Goal: Find specific page/section: Find specific page/section

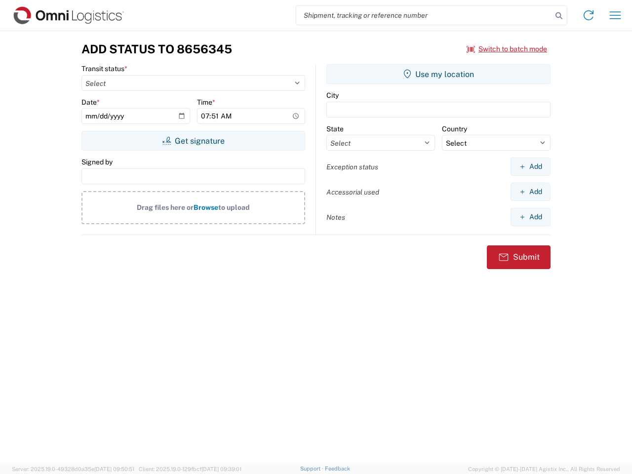
click at [424, 15] on input "search" at bounding box center [424, 15] width 256 height 19
click at [559, 16] on icon at bounding box center [559, 16] width 14 height 14
click at [589, 15] on icon at bounding box center [589, 15] width 16 height 16
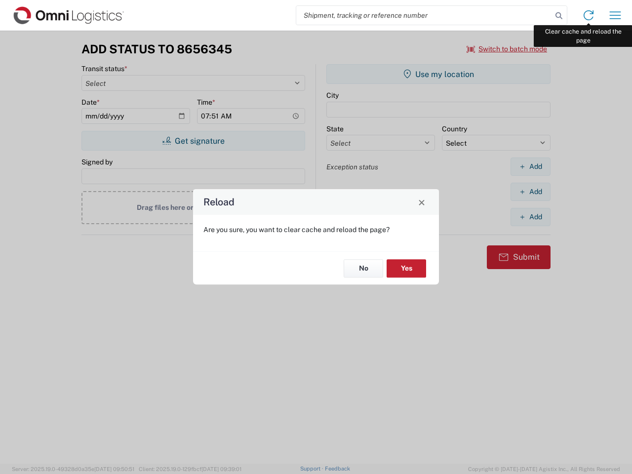
click at [616, 15] on div "Reload Are you sure, you want to clear cache and reload the page? No Yes" at bounding box center [316, 237] width 632 height 474
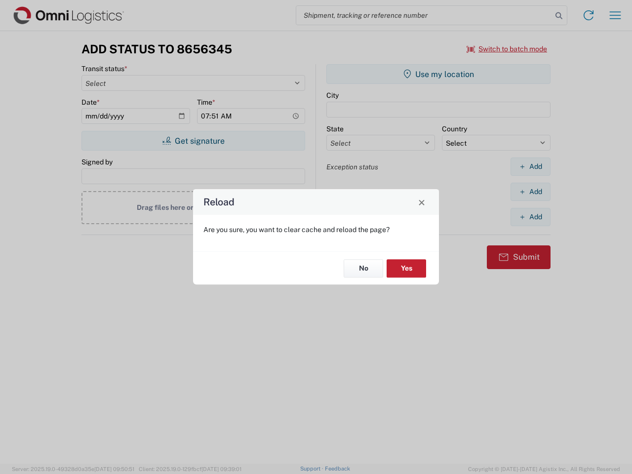
click at [507, 49] on div "Reload Are you sure, you want to clear cache and reload the page? No Yes" at bounding box center [316, 237] width 632 height 474
click at [193, 141] on div "Reload Are you sure, you want to clear cache and reload the page? No Yes" at bounding box center [316, 237] width 632 height 474
click at [439, 74] on div "Reload Are you sure, you want to clear cache and reload the page? No Yes" at bounding box center [316, 237] width 632 height 474
click at [531, 166] on div "Reload Are you sure, you want to clear cache and reload the page? No Yes" at bounding box center [316, 237] width 632 height 474
click at [531, 192] on div "Reload Are you sure, you want to clear cache and reload the page? No Yes" at bounding box center [316, 237] width 632 height 474
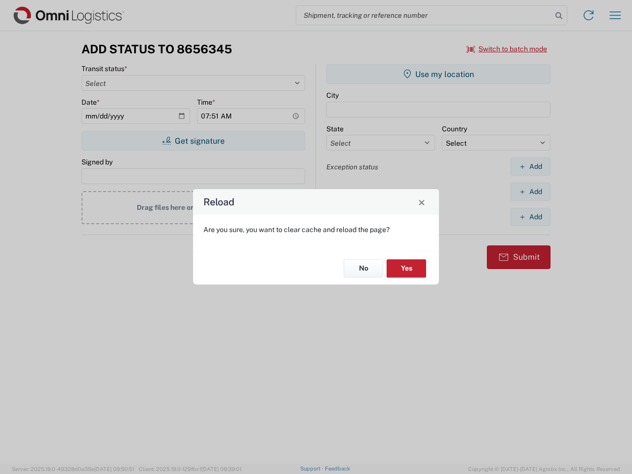
click at [531, 217] on div "Reload Are you sure, you want to clear cache and reload the page? No Yes" at bounding box center [316, 237] width 632 height 474
